Goal: Task Accomplishment & Management: Complete application form

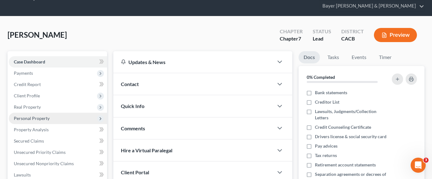
scroll to position [31, 0]
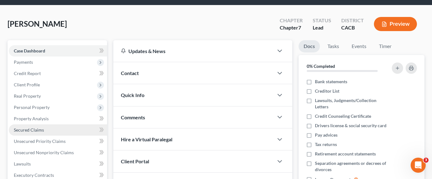
click at [43, 127] on span "Secured Claims" at bounding box center [29, 129] width 30 height 5
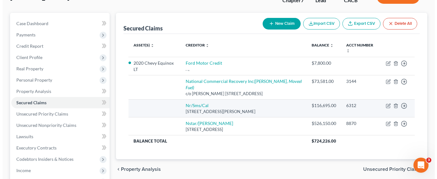
scroll to position [63, 0]
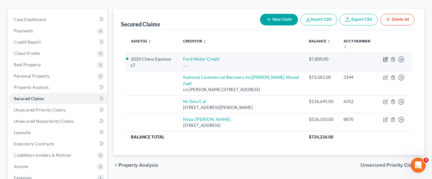
click at [385, 57] on icon "button" at bounding box center [385, 59] width 5 height 5
select select "13"
select select "2"
select select "0"
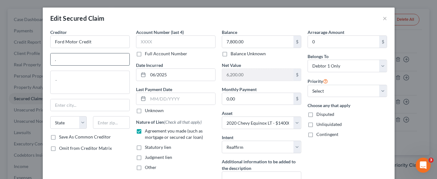
click at [105, 57] on input "." at bounding box center [90, 59] width 79 height 12
click at [110, 39] on input "Ford Motor Credit" at bounding box center [89, 41] width 79 height 13
type input "Ford Motor Credit Company"
type input "PO Box 35905"
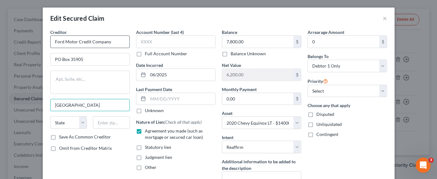
type input "[GEOGRAPHIC_DATA]"
select select "36"
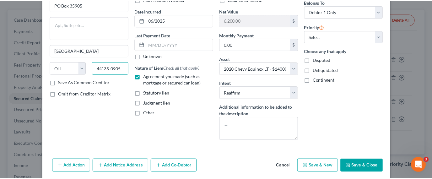
scroll to position [78, 0]
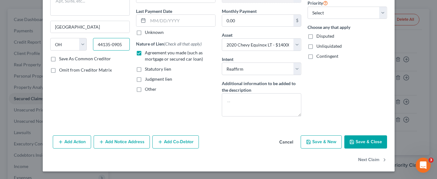
type input "44135-0905"
click at [364, 139] on button "Save & Close" at bounding box center [365, 141] width 43 height 13
select select
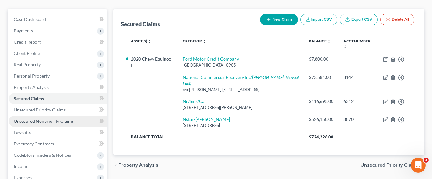
scroll to position [126, 0]
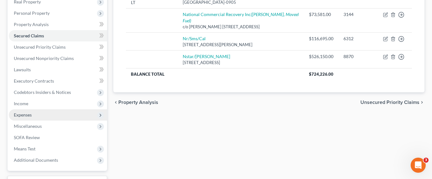
click at [45, 109] on span "Expenses" at bounding box center [58, 114] width 98 height 11
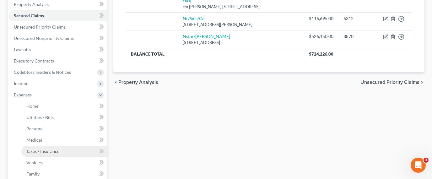
scroll to position [157, 0]
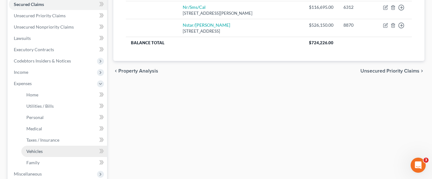
click at [53, 146] on link "Vehicles" at bounding box center [64, 151] width 86 height 11
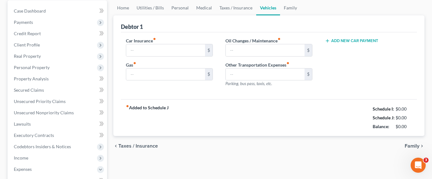
type input "428.25"
type input "800.00"
type input "0.00"
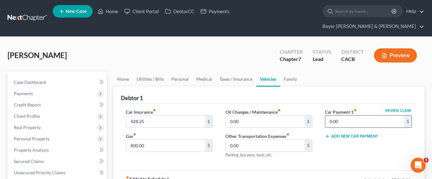
click at [348, 116] on input "0.00" at bounding box center [364, 122] width 79 height 12
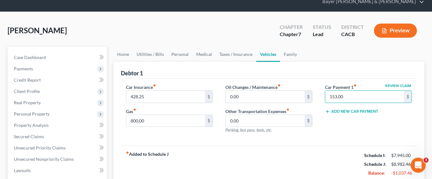
scroll to position [63, 0]
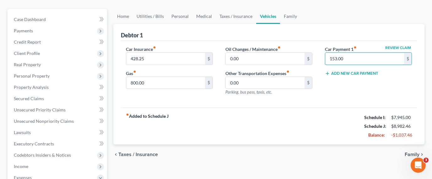
type input "153.00"
click at [308, 122] on div "fiber_manual_record Added to Schedule J Schedule I: $7,945.00 Schedule J: $8,98…" at bounding box center [269, 126] width 296 height 37
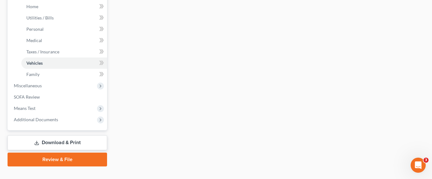
click at [58, 135] on link "Download & Print" at bounding box center [58, 142] width 100 height 15
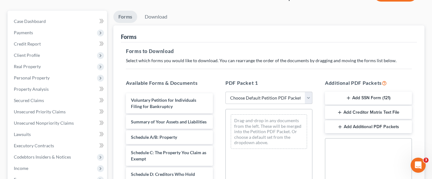
scroll to position [63, 0]
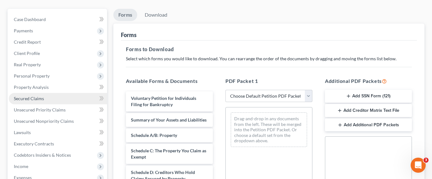
click at [46, 93] on link "Secured Claims" at bounding box center [58, 98] width 98 height 11
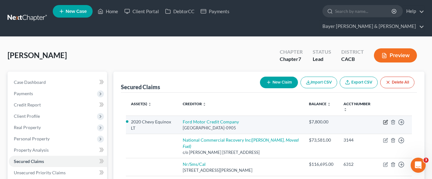
click at [383, 120] on icon "button" at bounding box center [385, 122] width 5 height 5
select select "36"
select select "2"
select select "0"
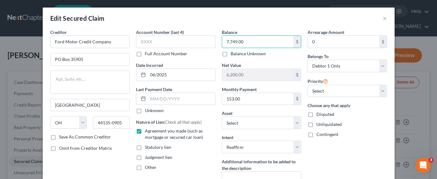
type input "7,749.00"
click at [337, 160] on div "Arrearage Amount 0 $ Belongs To * Select Debtor 1 Only Debtor 2 Only Debtor 1 A…" at bounding box center [347, 114] width 86 height 171
click at [188, 43] on input "text" at bounding box center [175, 41] width 79 height 13
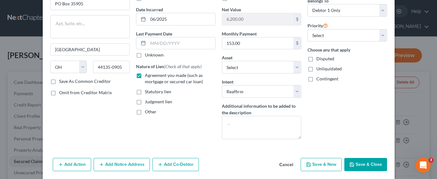
scroll to position [78, 0]
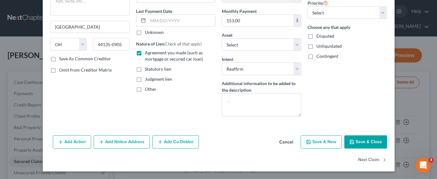
type input "9124"
click at [360, 145] on button "Save & Close" at bounding box center [365, 141] width 43 height 13
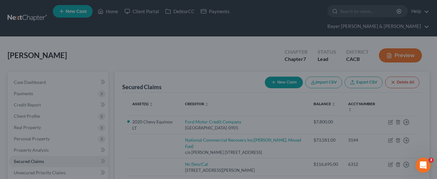
type input "6,251.00"
select select "13"
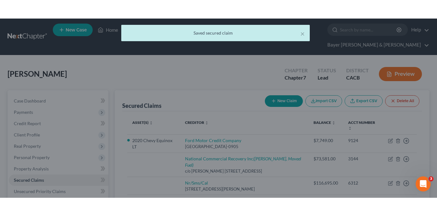
scroll to position [0, 0]
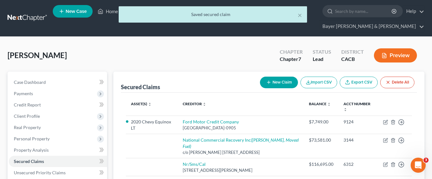
click at [390, 48] on button "Preview" at bounding box center [395, 55] width 43 height 14
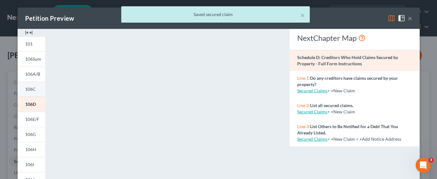
click at [31, 89] on span "106C" at bounding box center [30, 88] width 11 height 5
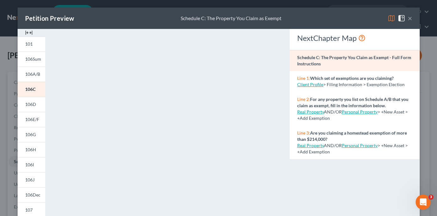
click at [408, 18] on button "×" at bounding box center [410, 18] width 4 height 8
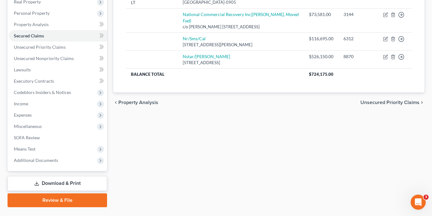
click at [66, 160] on link "Download & Print" at bounding box center [58, 183] width 100 height 15
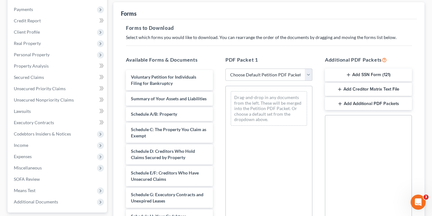
scroll to position [94, 0]
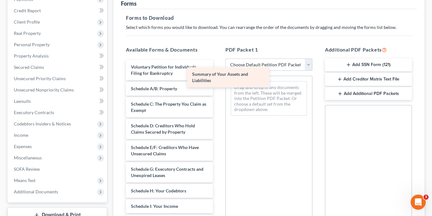
drag, startPoint x: 183, startPoint y: 88, endPoint x: 260, endPoint y: 84, distance: 77.4
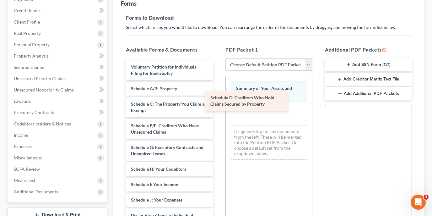
drag, startPoint x: 195, startPoint y: 117, endPoint x: 274, endPoint y: 100, distance: 80.6
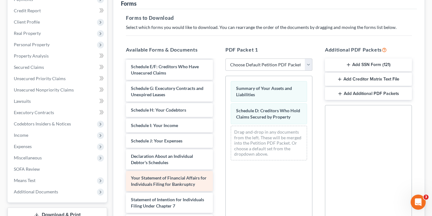
scroll to position [63, 0]
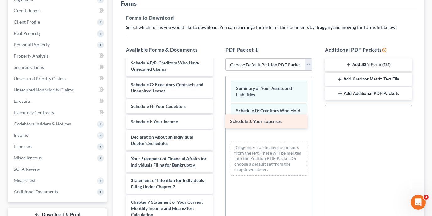
drag, startPoint x: 172, startPoint y: 126, endPoint x: 271, endPoint y: 122, distance: 99.6
click at [218, 122] on div "Schedule J: Your Expenses Voluntary Petition for Individuals Filing for Bankrup…" at bounding box center [169, 154] width 97 height 314
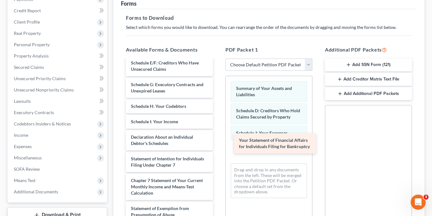
drag, startPoint x: 169, startPoint y: 150, endPoint x: 277, endPoint y: 143, distance: 108.3
click at [218, 143] on div "Your Statement of Financial Affairs for Individuals Filing for Bankruptcy Volun…" at bounding box center [169, 143] width 97 height 292
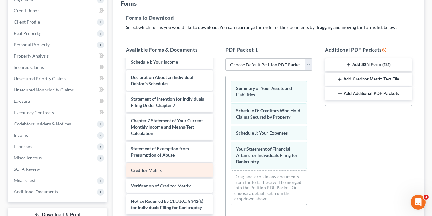
scroll to position [120, 0]
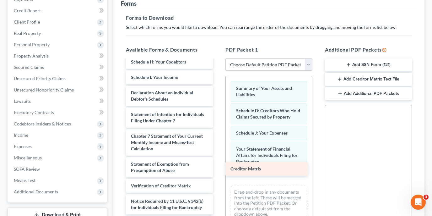
drag, startPoint x: 180, startPoint y: 146, endPoint x: 277, endPoint y: 169, distance: 100.2
click at [218, 160] on div "Creditor Matrix Voluntary Petition for Individuals Filing for Bankruptcy Schedu…" at bounding box center [169, 91] width 97 height 277
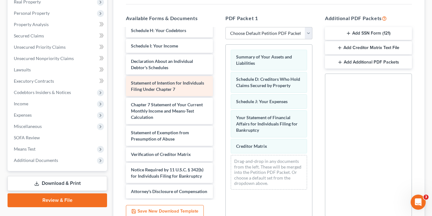
scroll to position [98, 0]
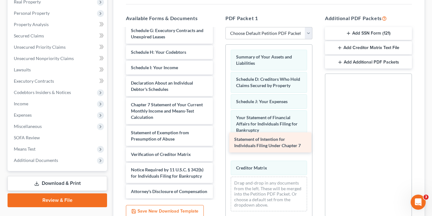
drag, startPoint x: 185, startPoint y: 63, endPoint x: 289, endPoint y: 144, distance: 130.7
click at [218, 144] on div "Statement of Intention for Individuals Filing Under Chapter 7 Voluntary Petitio…" at bounding box center [169, 70] width 97 height 255
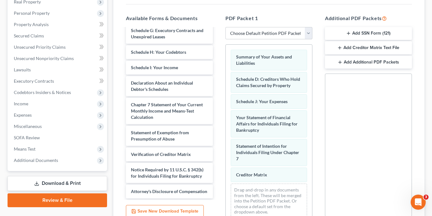
click at [370, 41] on button "Add Creditor Matrix Text File" at bounding box center [368, 47] width 87 height 13
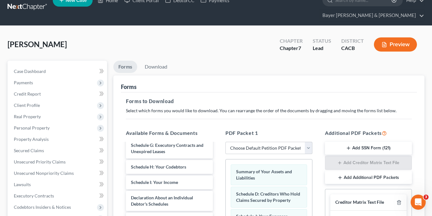
scroll to position [0, 0]
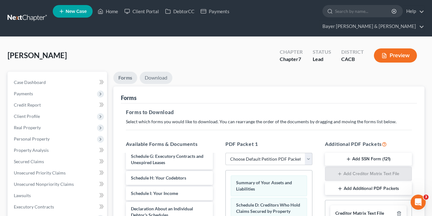
click at [160, 72] on link "Download" at bounding box center [156, 78] width 33 height 12
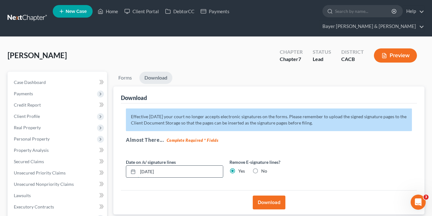
drag, startPoint x: 197, startPoint y: 156, endPoint x: 143, endPoint y: 160, distance: 53.6
click at [143, 160] on input "[DATE]" at bounding box center [180, 171] width 85 height 12
type input "0"
click at [267, 160] on button "Download" at bounding box center [269, 202] width 33 height 14
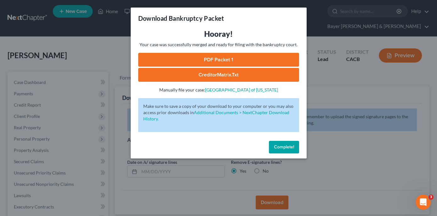
click at [235, 78] on link "CreditorMatrix.txt" at bounding box center [218, 75] width 161 height 14
click at [223, 62] on link "PDF Packet 1" at bounding box center [218, 60] width 161 height 14
drag, startPoint x: 280, startPoint y: 148, endPoint x: 240, endPoint y: 144, distance: 40.4
click at [280, 148] on span "Complete!" at bounding box center [284, 146] width 20 height 5
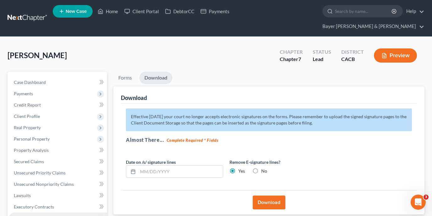
scroll to position [129, 0]
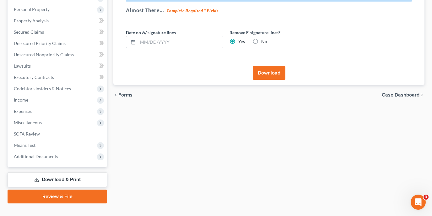
click at [78, 160] on link "Download & Print" at bounding box center [58, 179] width 100 height 15
click at [85, 160] on link "Download & Print" at bounding box center [58, 179] width 100 height 15
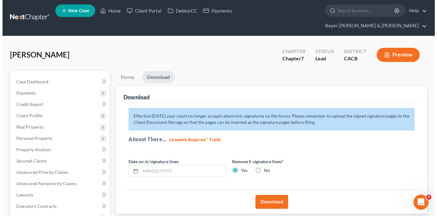
scroll to position [0, 0]
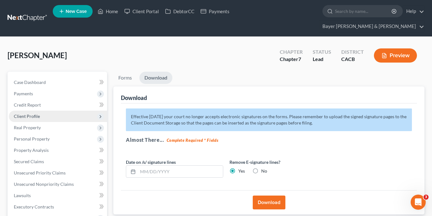
click at [33, 113] on span "Client Profile" at bounding box center [27, 115] width 26 height 5
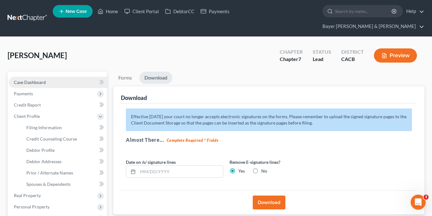
click at [44, 79] on span "Case Dashboard" at bounding box center [30, 81] width 32 height 5
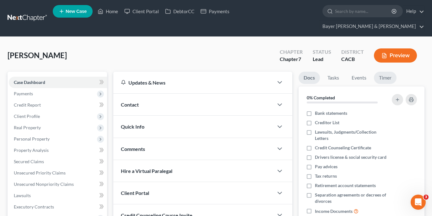
click at [384, 72] on link "Timer" at bounding box center [385, 78] width 23 height 12
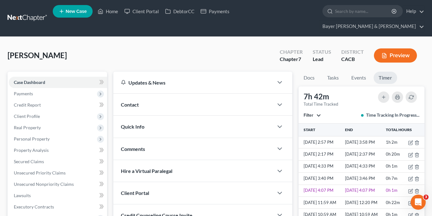
click at [317, 113] on button "Filter" at bounding box center [312, 115] width 17 height 4
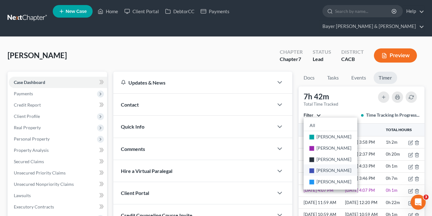
click at [324, 160] on span "[PERSON_NAME]" at bounding box center [334, 169] width 35 height 5
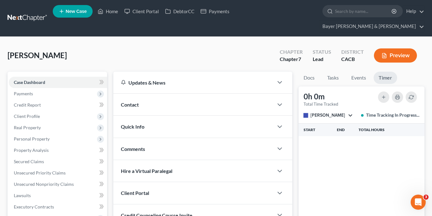
click at [343, 112] on span "[PERSON_NAME]" at bounding box center [328, 114] width 35 height 5
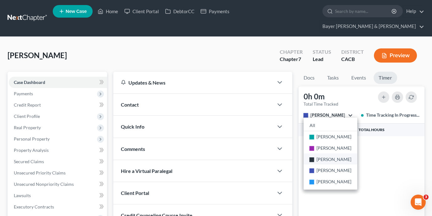
click at [332, 156] on span "[PERSON_NAME]" at bounding box center [334, 158] width 35 height 5
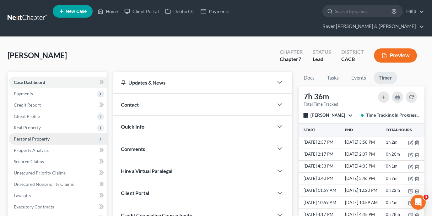
click at [53, 133] on span "Personal Property" at bounding box center [58, 138] width 98 height 11
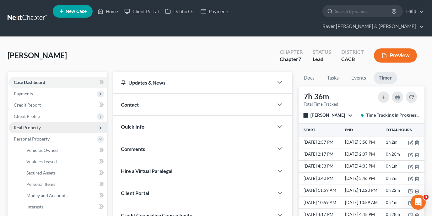
click at [66, 122] on span "Real Property" at bounding box center [58, 127] width 98 height 11
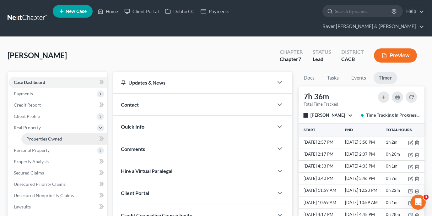
click at [64, 133] on link "Properties Owned" at bounding box center [64, 138] width 86 height 11
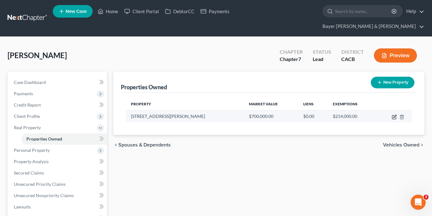
click at [393, 114] on icon "button" at bounding box center [394, 116] width 5 height 5
select select "4"
select select "0"
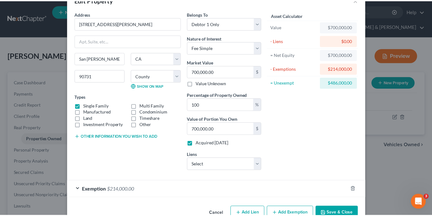
scroll to position [35, 0]
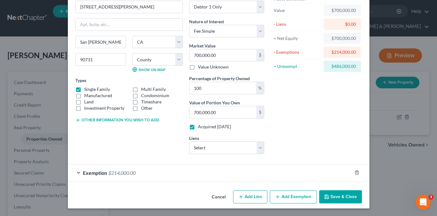
click at [332, 160] on button "Save & Close" at bounding box center [340, 196] width 43 height 13
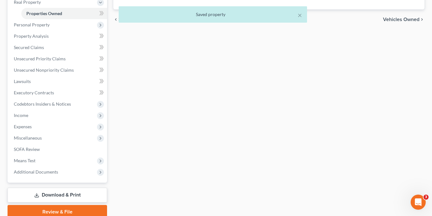
scroll to position [126, 0]
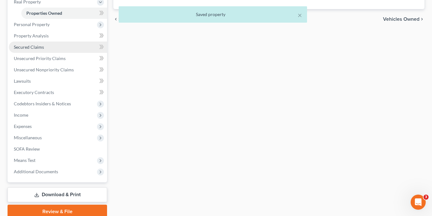
click at [60, 41] on link "Secured Claims" at bounding box center [58, 46] width 98 height 11
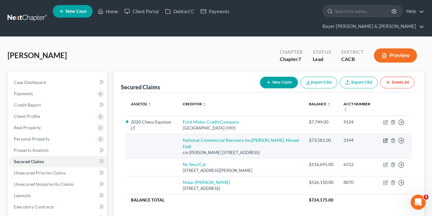
click at [386, 138] on icon "button" at bounding box center [386, 139] width 3 height 3
select select "4"
select select "0"
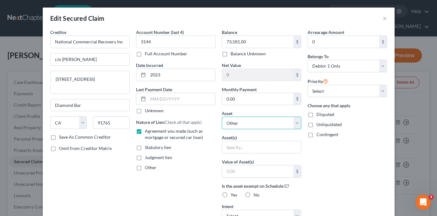
click at [247, 121] on select "Select Other Multiple Assets [STREET_ADDRESS][PERSON_NAME] - $700000.0 Malaga B…" at bounding box center [261, 123] width 79 height 13
select select "2"
click at [222, 117] on select "Select Other Multiple Assets [STREET_ADDRESS][PERSON_NAME] - $700000.0 Malaga B…" at bounding box center [261, 123] width 79 height 13
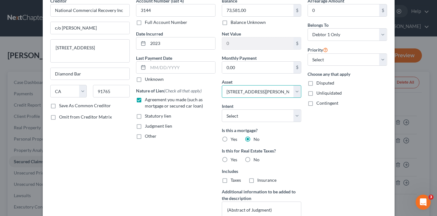
scroll to position [126, 0]
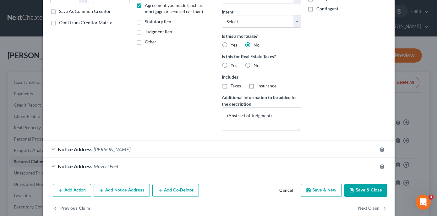
click at [353, 160] on button "Save & Close" at bounding box center [365, 190] width 43 height 13
select select
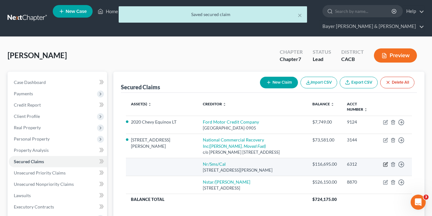
click at [384, 160] on icon "button" at bounding box center [385, 164] width 5 height 5
select select "42"
select select "0"
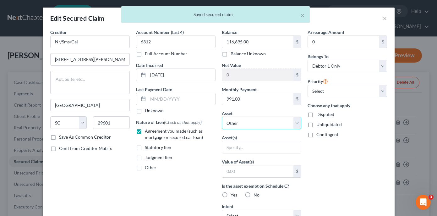
click at [263, 124] on select "Select Other Multiple Assets [STREET_ADDRESS][PERSON_NAME] - $700000.0 Malaga B…" at bounding box center [261, 123] width 79 height 13
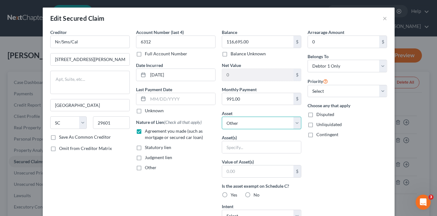
select select "2"
click at [222, 117] on select "Select Other Multiple Assets [STREET_ADDRESS][PERSON_NAME] - $700000.0 Malaga B…" at bounding box center [261, 123] width 79 height 13
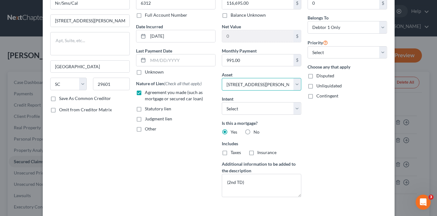
scroll to position [82, 0]
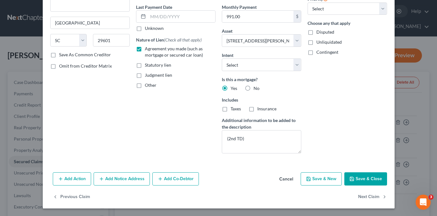
click at [364, 160] on button "Save & Close" at bounding box center [365, 178] width 43 height 13
select select
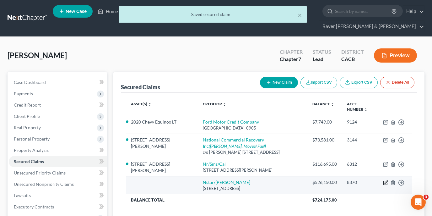
click at [385, 160] on icon "button" at bounding box center [386, 182] width 3 height 3
select select "45"
select select "0"
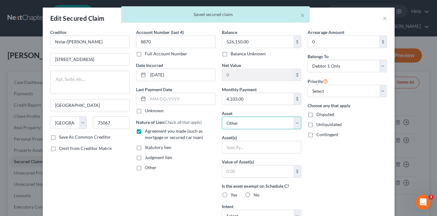
click at [255, 118] on select "Select Other Multiple Assets [STREET_ADDRESS][PERSON_NAME] - $700000.0 Malaga B…" at bounding box center [261, 123] width 79 height 13
select select "2"
click at [222, 117] on select "Select Other Multiple Assets [STREET_ADDRESS][PERSON_NAME] - $700000.0 Malaga B…" at bounding box center [261, 123] width 79 height 13
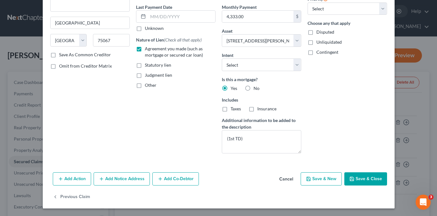
click at [355, 160] on button "Save & Close" at bounding box center [365, 178] width 43 height 13
select select
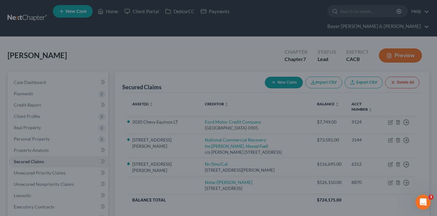
type input "173,850.00"
select select "2"
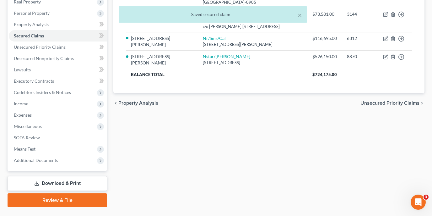
click at [68, 160] on link "Download & Print" at bounding box center [58, 183] width 100 height 15
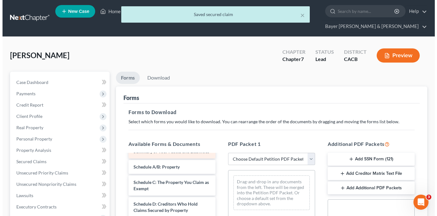
scroll to position [10, 0]
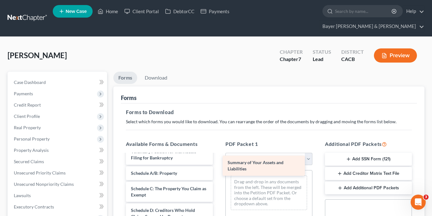
drag, startPoint x: 176, startPoint y: 149, endPoint x: 273, endPoint y: 171, distance: 99.6
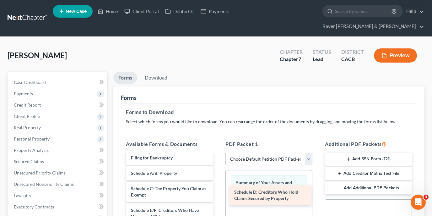
drag, startPoint x: 183, startPoint y: 205, endPoint x: 287, endPoint y: 198, distance: 103.5
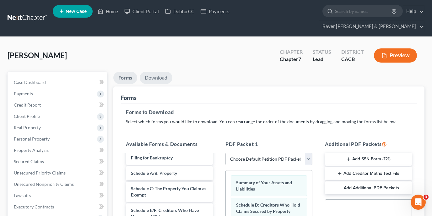
click at [155, 72] on link "Download" at bounding box center [156, 78] width 33 height 12
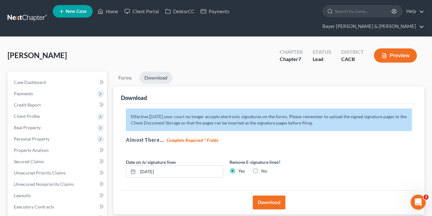
click at [264, 160] on button "Download" at bounding box center [269, 202] width 33 height 14
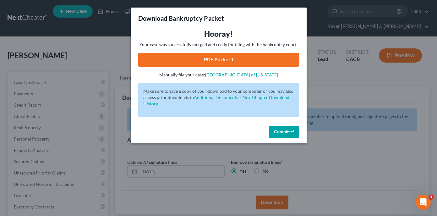
click at [235, 66] on link "PDF Packet 1" at bounding box center [218, 60] width 161 height 14
